Goal: Information Seeking & Learning: Learn about a topic

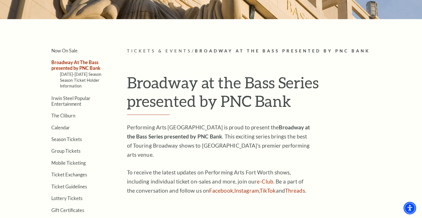
scroll to position [110, 0]
click at [83, 74] on link "2025-2026 Season" at bounding box center [81, 74] width 42 height 5
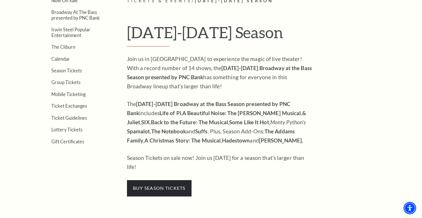
scroll to position [144, 0]
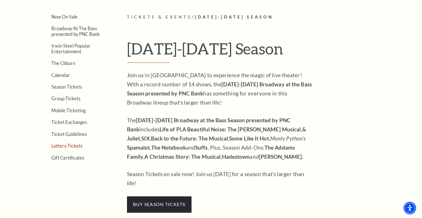
click at [73, 145] on link "Lottery Tickets" at bounding box center [66, 145] width 31 height 5
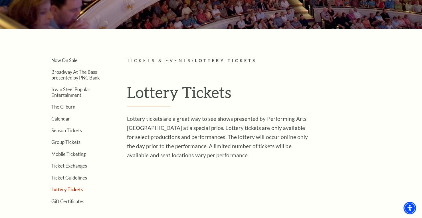
scroll to position [101, 0]
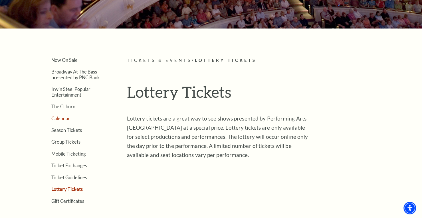
click at [64, 116] on link "Calendar" at bounding box center [60, 118] width 19 height 5
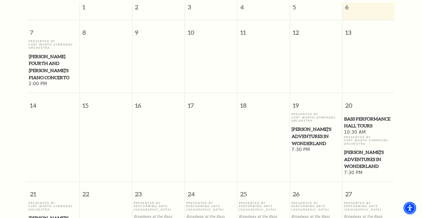
scroll to position [172, 0]
click at [317, 126] on span "[PERSON_NAME]'s Adventures in Wonderland" at bounding box center [315, 136] width 49 height 21
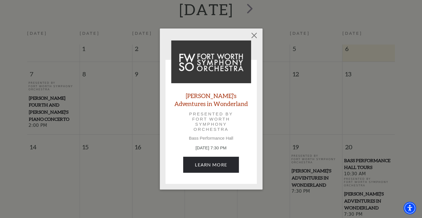
scroll to position [130, 0]
click at [254, 33] on button "Close" at bounding box center [253, 35] width 11 height 11
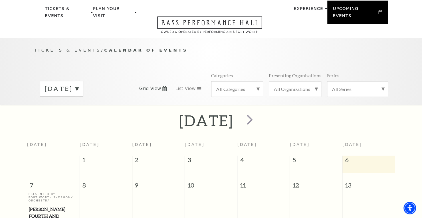
scroll to position [0, 0]
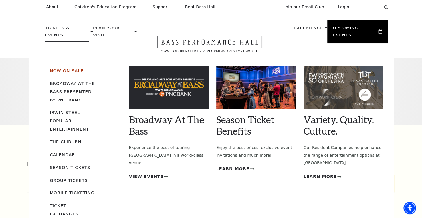
click at [70, 68] on link "Now On Sale" at bounding box center [67, 70] width 34 height 5
